Goal: Task Accomplishment & Management: Manage account settings

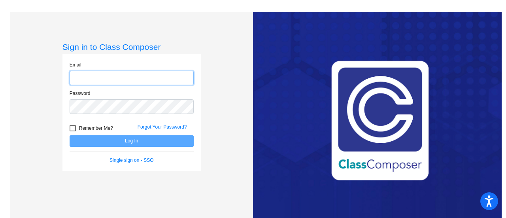
type input "[EMAIL_ADDRESS][DOMAIN_NAME]"
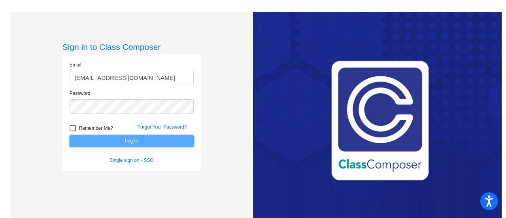
click at [181, 141] on button "Log In" at bounding box center [132, 140] width 124 height 11
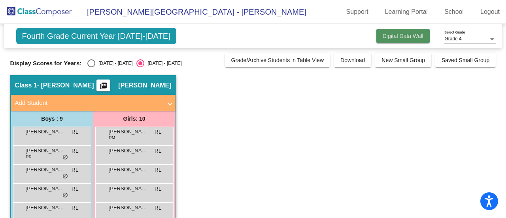
click at [400, 38] on span "Digital Data Wall" at bounding box center [403, 36] width 41 height 6
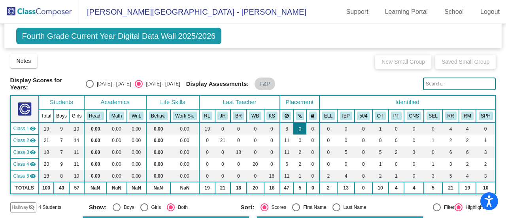
scroll to position [40, 0]
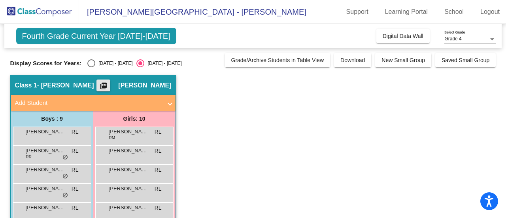
click at [102, 86] on mat-icon "picture_as_pdf" at bounding box center [103, 87] width 9 height 11
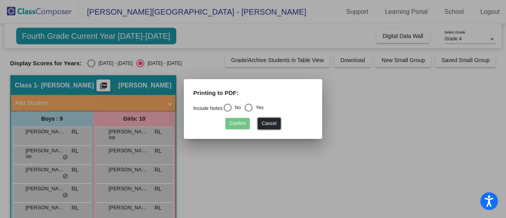
click at [274, 123] on button "Cancel" at bounding box center [269, 123] width 23 height 11
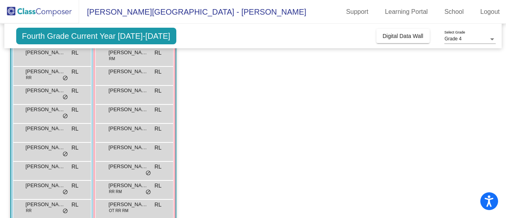
scroll to position [111, 0]
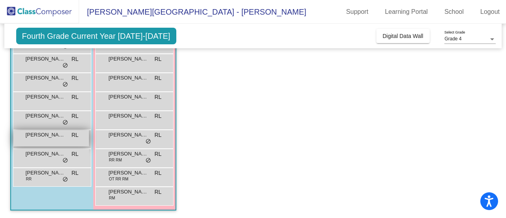
click at [73, 135] on span "RL" at bounding box center [75, 135] width 7 height 8
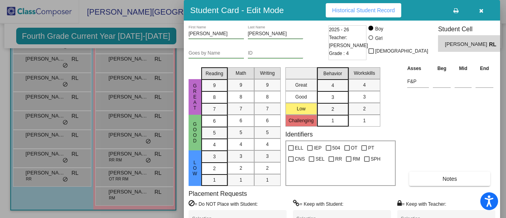
click at [480, 11] on icon "button" at bounding box center [481, 11] width 4 height 6
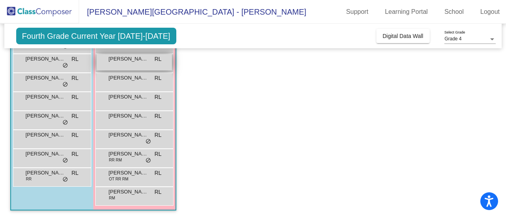
click at [113, 60] on span "[PERSON_NAME]" at bounding box center [129, 59] width 40 height 8
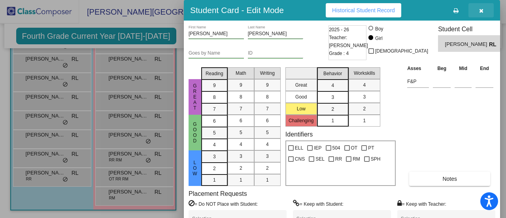
click at [482, 11] on icon "button" at bounding box center [481, 11] width 4 height 6
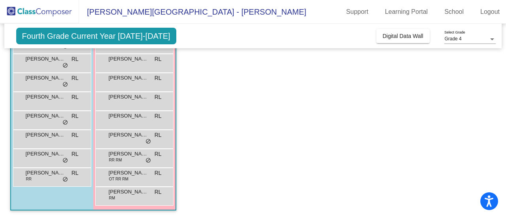
scroll to position [0, 0]
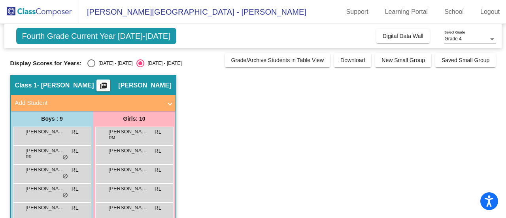
click at [107, 103] on mat-panel-title "Add Student" at bounding box center [88, 102] width 147 height 9
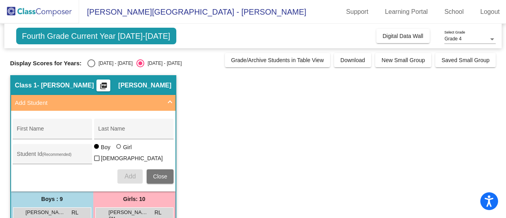
click at [110, 102] on mat-panel-title "Add Student" at bounding box center [88, 102] width 147 height 9
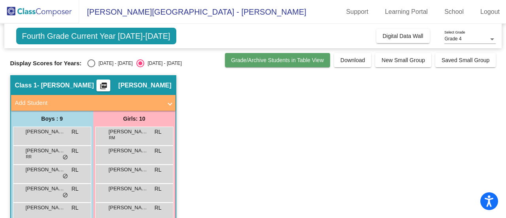
click at [285, 60] on span "Grade/Archive Students in Table View" at bounding box center [277, 60] width 93 height 6
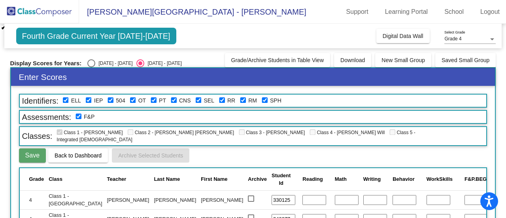
click at [309, 34] on div "Fourth Grade Current Year 2025-2026 Add, Move, or Retain Students Off On Incomi…" at bounding box center [253, 36] width 498 height 25
drag, startPoint x: 315, startPoint y: 24, endPoint x: 337, endPoint y: 30, distance: 22.6
click at [315, 25] on div "Fourth Grade Current Year 2025-2026 Add, Move, or Retain Students Off On Incomi…" at bounding box center [253, 36] width 498 height 25
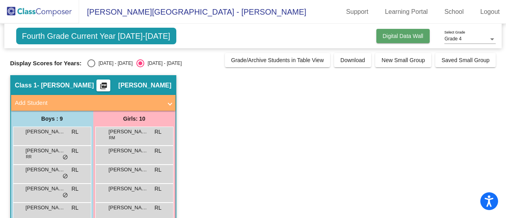
click at [391, 38] on span "Digital Data Wall" at bounding box center [403, 36] width 41 height 6
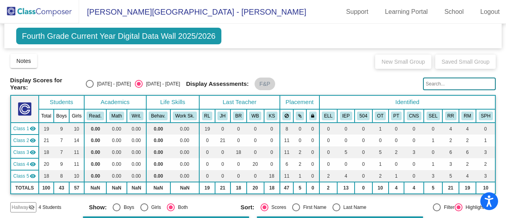
click at [23, 126] on span "Class 1" at bounding box center [21, 128] width 16 height 7
click at [25, 123] on td "Class 1 visibility_off" at bounding box center [25, 129] width 28 height 12
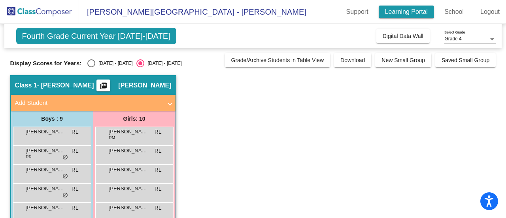
click at [414, 14] on link "Learning Portal" at bounding box center [407, 12] width 56 height 13
click at [133, 34] on span "Fourth Grade Current Year [DATE]-[DATE]" at bounding box center [96, 36] width 160 height 17
click at [104, 83] on mat-icon "picture_as_pdf" at bounding box center [103, 87] width 9 height 11
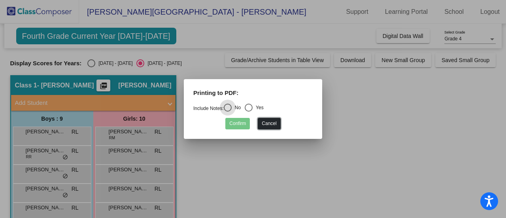
click at [269, 121] on button "Cancel" at bounding box center [269, 123] width 23 height 11
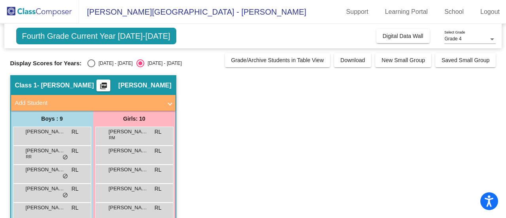
click at [170, 104] on span at bounding box center [169, 102] width 3 height 9
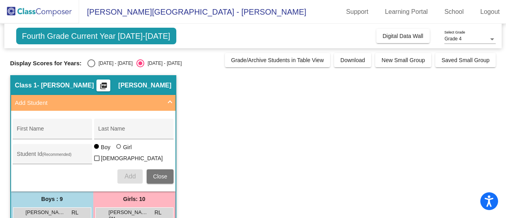
click at [170, 104] on span at bounding box center [169, 102] width 3 height 9
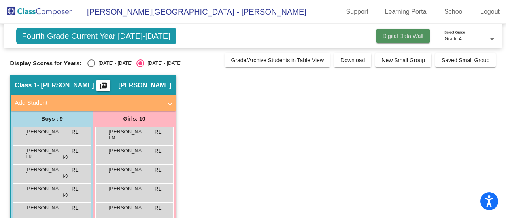
click at [404, 38] on span "Digital Data Wall" at bounding box center [403, 36] width 41 height 6
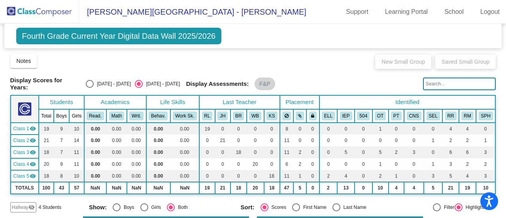
click at [70, 43] on span "Fourth Grade Current Year Digital Data Wall 2025/2026" at bounding box center [119, 36] width 206 height 17
click at [450, 9] on link "School" at bounding box center [454, 12] width 32 height 13
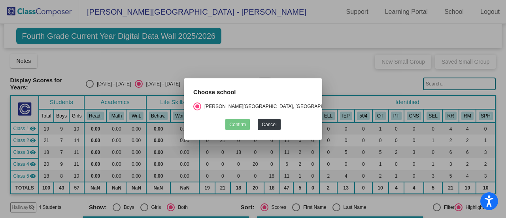
click at [320, 40] on div at bounding box center [253, 109] width 506 height 218
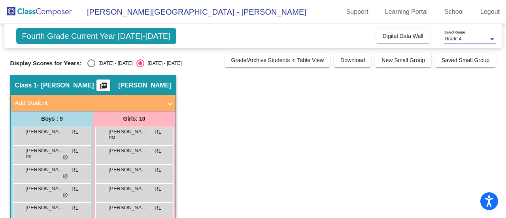
click at [456, 40] on span "Grade 4" at bounding box center [452, 39] width 17 height 6
click at [456, 40] on span "Grade 4" at bounding box center [469, 39] width 51 height 14
click at [144, 40] on span "Fourth Grade Current Year [DATE]-[DATE]" at bounding box center [96, 36] width 160 height 17
click at [418, 14] on link "Learning Portal" at bounding box center [407, 12] width 56 height 13
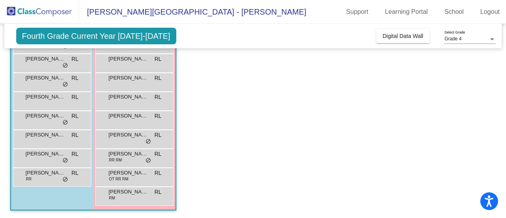
scroll to position [32, 0]
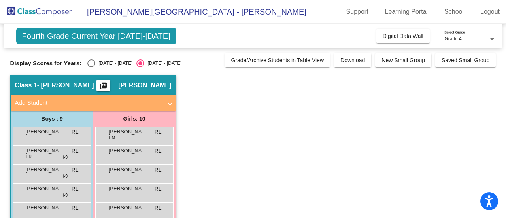
click at [93, 63] on div "Select an option" at bounding box center [91, 63] width 8 height 8
click at [91, 67] on input "[DATE] - [DATE]" at bounding box center [91, 67] width 0 height 0
radio input "true"
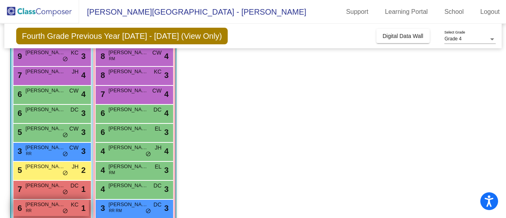
scroll to position [111, 0]
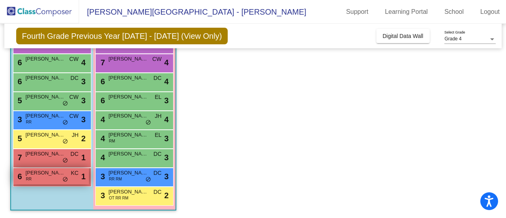
click at [48, 173] on span "[PERSON_NAME]" at bounding box center [46, 173] width 40 height 8
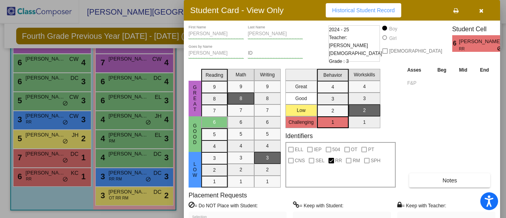
click at [481, 8] on icon "button" at bounding box center [481, 11] width 4 height 6
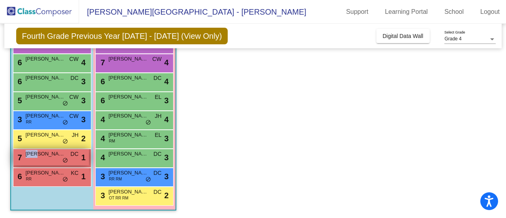
click at [36, 157] on div "7 [PERSON_NAME] DC lock do_not_disturb_alt 1" at bounding box center [51, 157] width 76 height 16
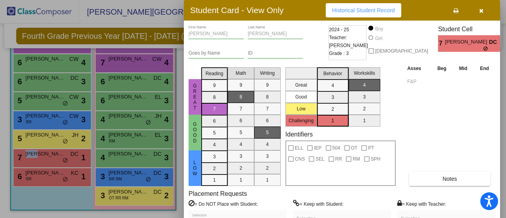
click at [482, 11] on icon "button" at bounding box center [481, 11] width 4 height 6
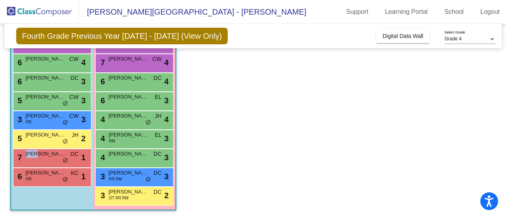
scroll to position [71, 0]
